Goal: Task Accomplishment & Management: Complete application form

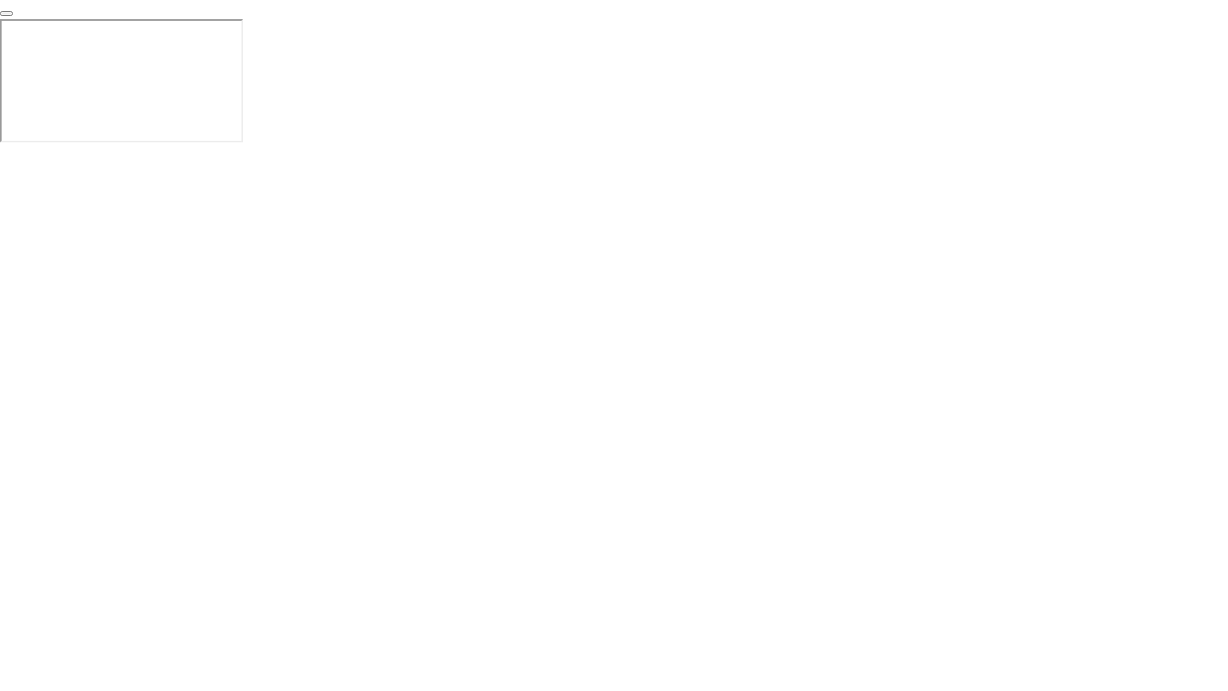
click div "End Proctoring Session"
